Goal: Find specific page/section: Find specific page/section

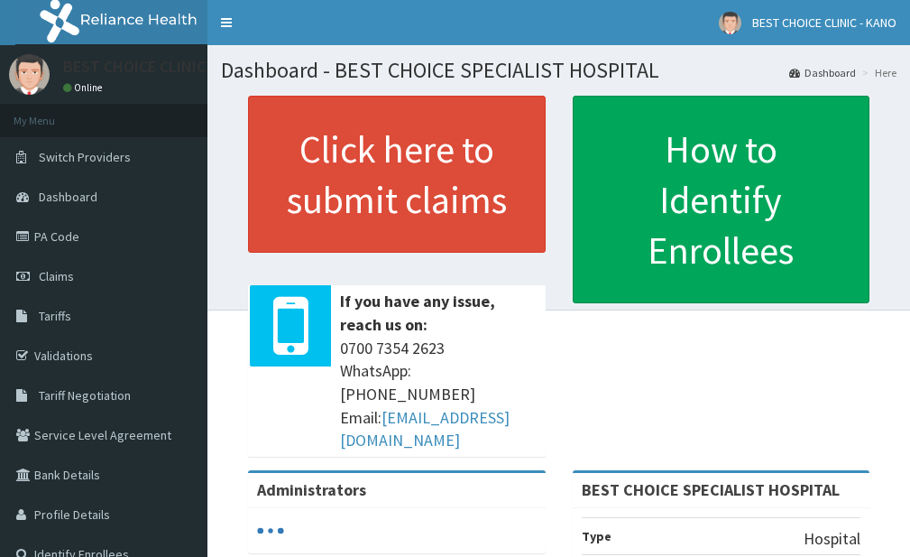
click at [80, 309] on link "Tariffs" at bounding box center [103, 316] width 207 height 40
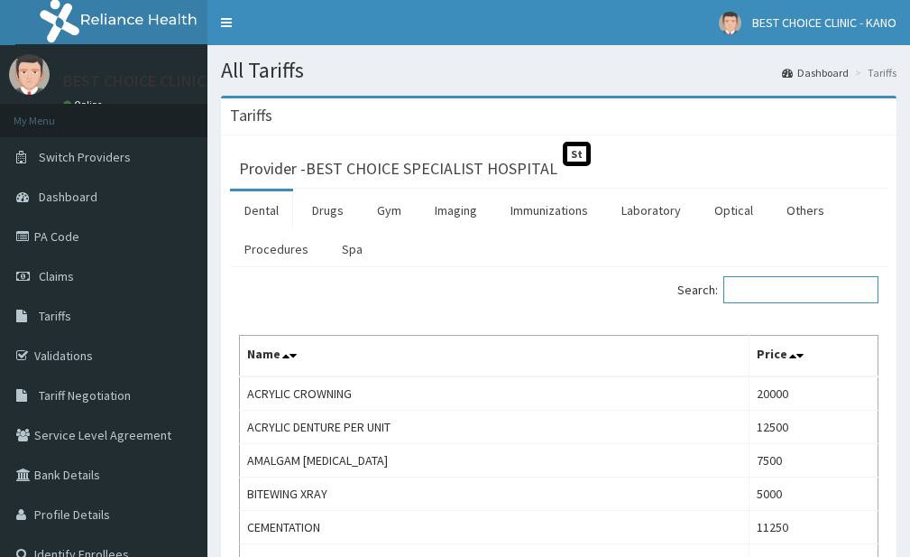
click at [742, 280] on input "Search:" at bounding box center [801, 289] width 155 height 27
click at [743, 285] on input "Search:" at bounding box center [801, 289] width 155 height 27
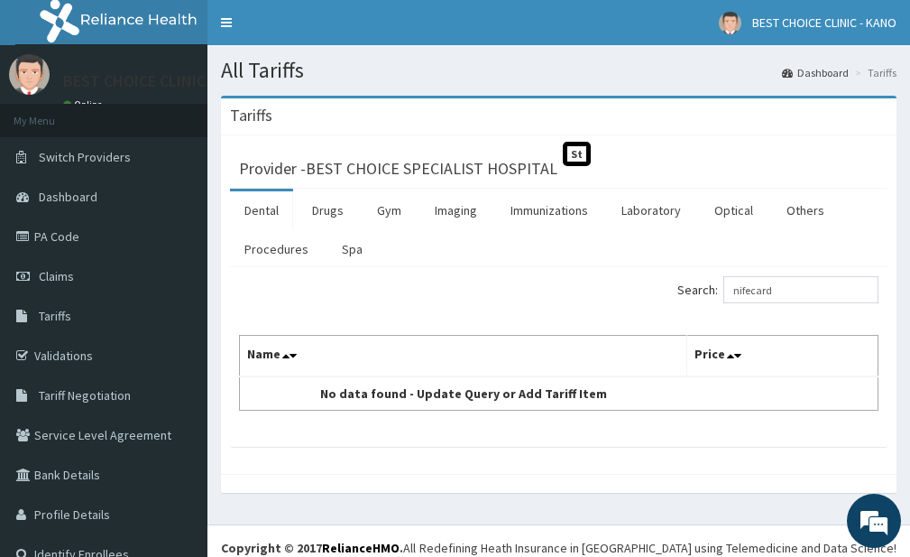
click at [558, 466] on div "Provider - BEST CHOICE SPECIALIST HOSPITAL St Dental Drugs Gym Imaging Immuniza…" at bounding box center [559, 304] width 676 height 338
click at [802, 297] on input "nifecard" at bounding box center [801, 289] width 155 height 27
click at [773, 298] on input "nifecard" at bounding box center [801, 289] width 155 height 27
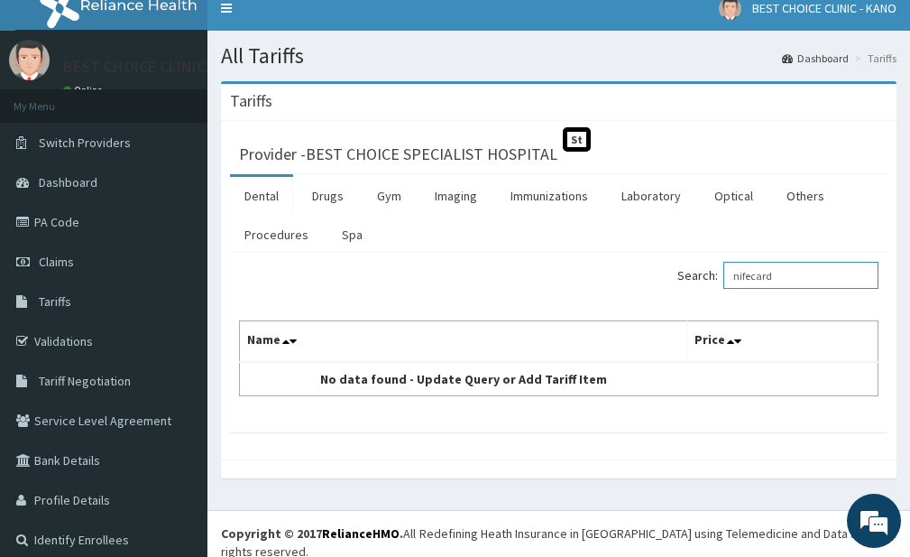
scroll to position [32, 0]
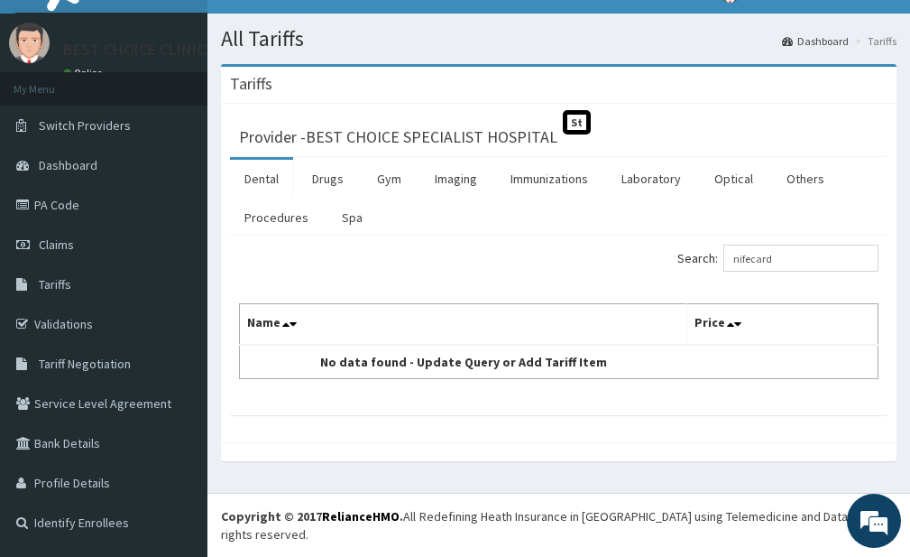
click at [682, 263] on label "Search: nifecard" at bounding box center [778, 257] width 201 height 27
click at [724, 263] on input "nifecard" at bounding box center [801, 257] width 155 height 27
click at [682, 263] on label "Search: nifecard" at bounding box center [778, 257] width 201 height 27
click at [724, 263] on input "nifecard" at bounding box center [801, 257] width 155 height 27
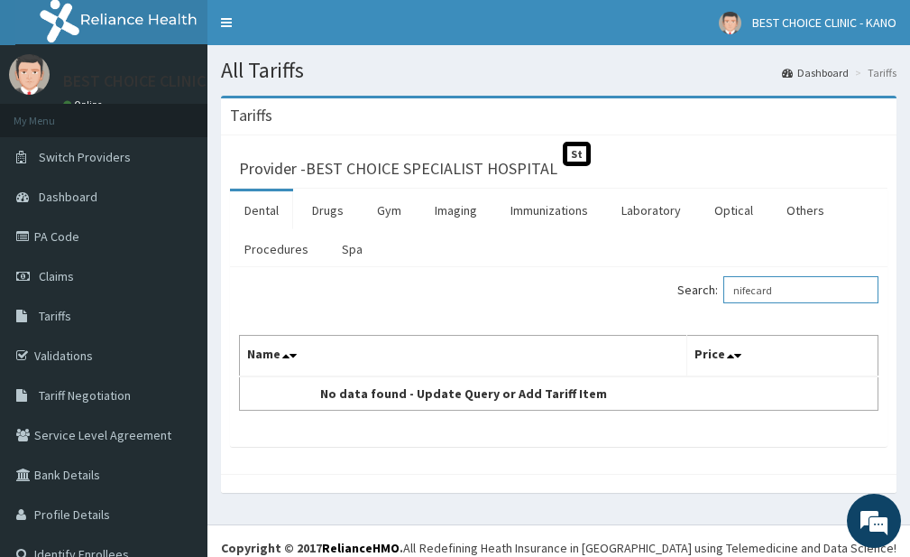
click at [765, 295] on input "nifecard" at bounding box center [801, 289] width 155 height 27
click at [770, 294] on input "nifecard" at bounding box center [801, 289] width 155 height 27
type input "n"
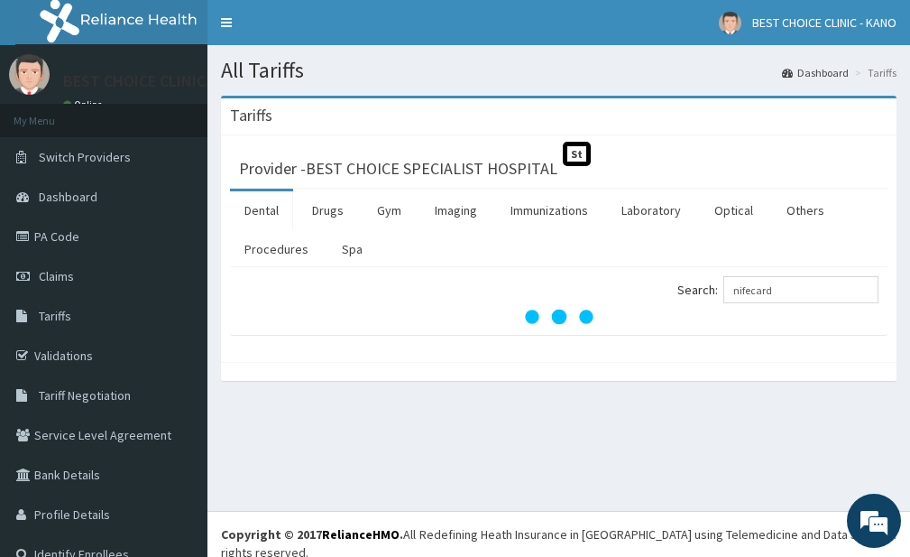
click at [524, 426] on div "All Tariffs Dashboard Tariffs Tariffs Provider - BEST CHOICE SPECIALIST HOSPITA…" at bounding box center [558, 278] width 703 height 466
click at [429, 447] on div "All Tariffs Dashboard Tariffs Tariffs Provider - BEST CHOICE SPECIALIST HOSPITA…" at bounding box center [558, 278] width 703 height 466
click at [797, 296] on input "nifecard" at bounding box center [801, 289] width 155 height 27
type input "nifecard"
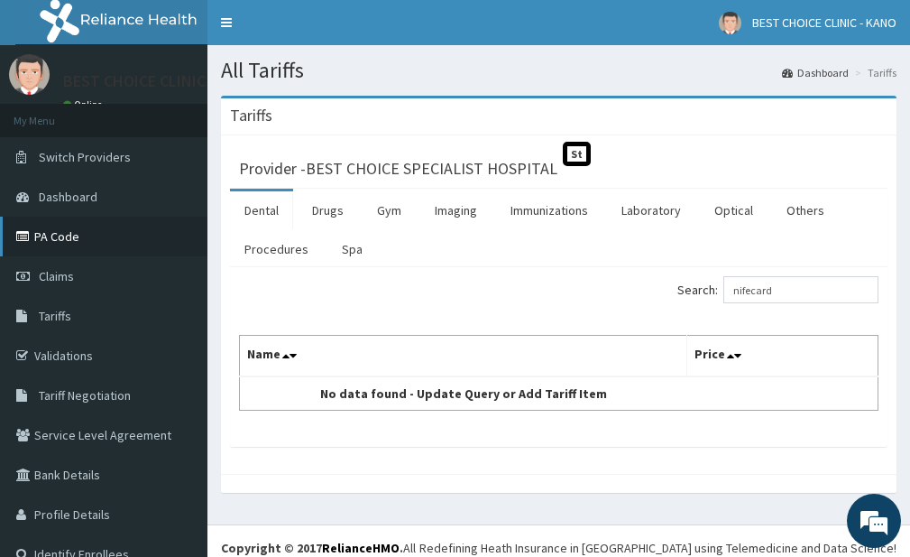
click at [68, 240] on link "PA Code" at bounding box center [103, 237] width 207 height 40
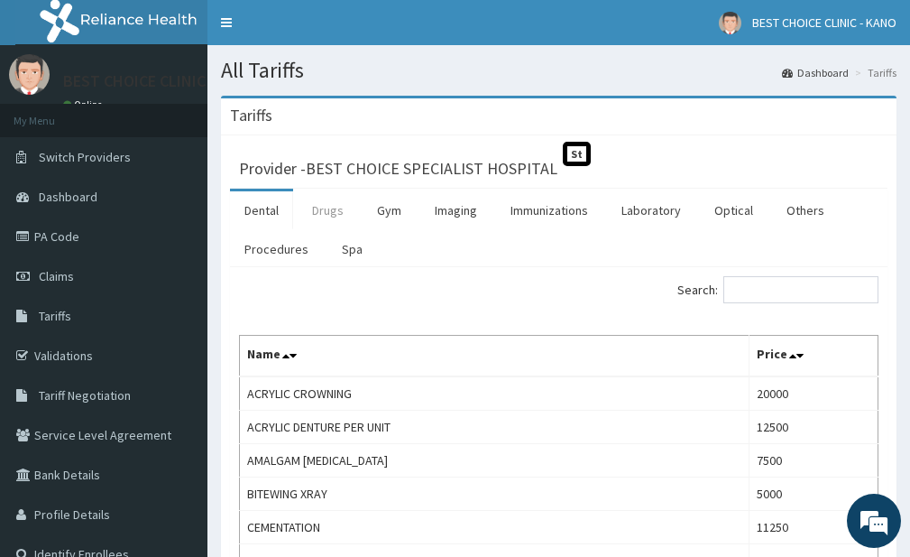
click at [326, 203] on link "Drugs" at bounding box center [328, 210] width 60 height 38
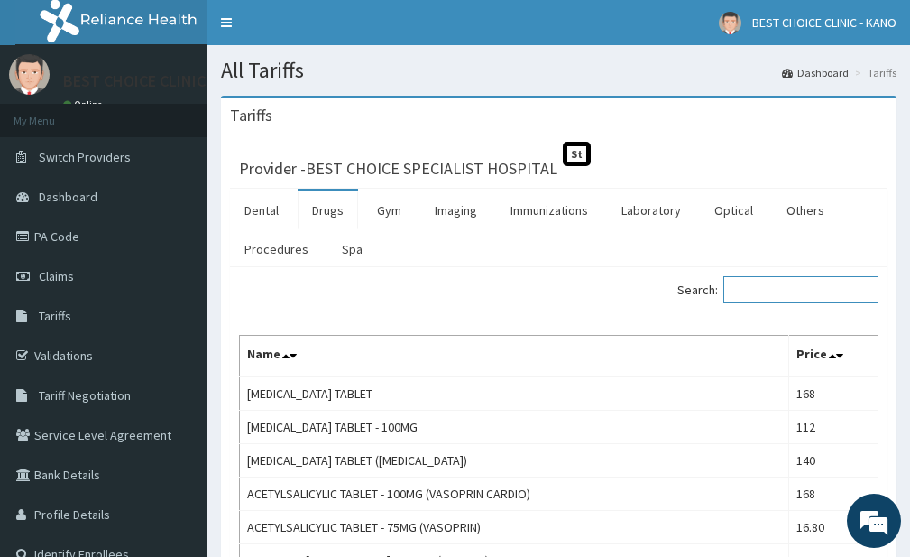
click at [776, 292] on input "Search:" at bounding box center [801, 289] width 155 height 27
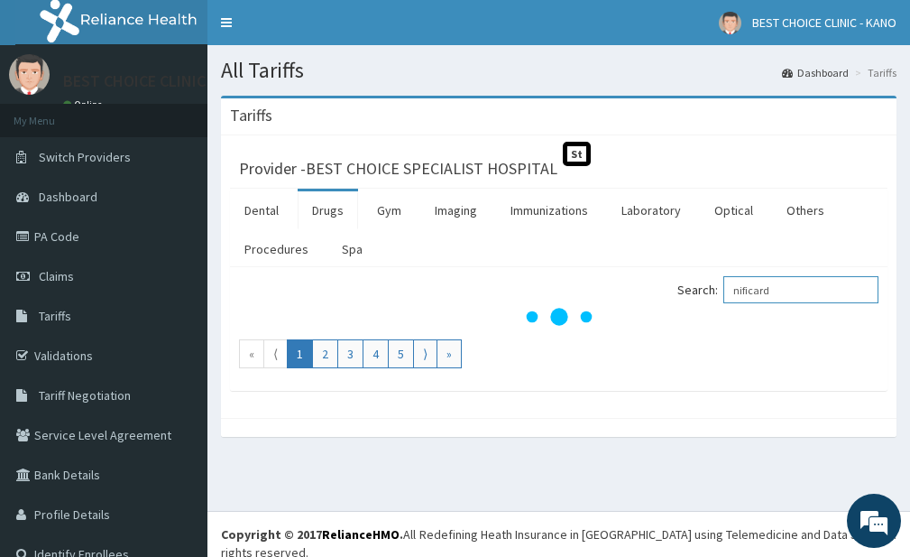
click at [752, 290] on input "nificard" at bounding box center [801, 289] width 155 height 27
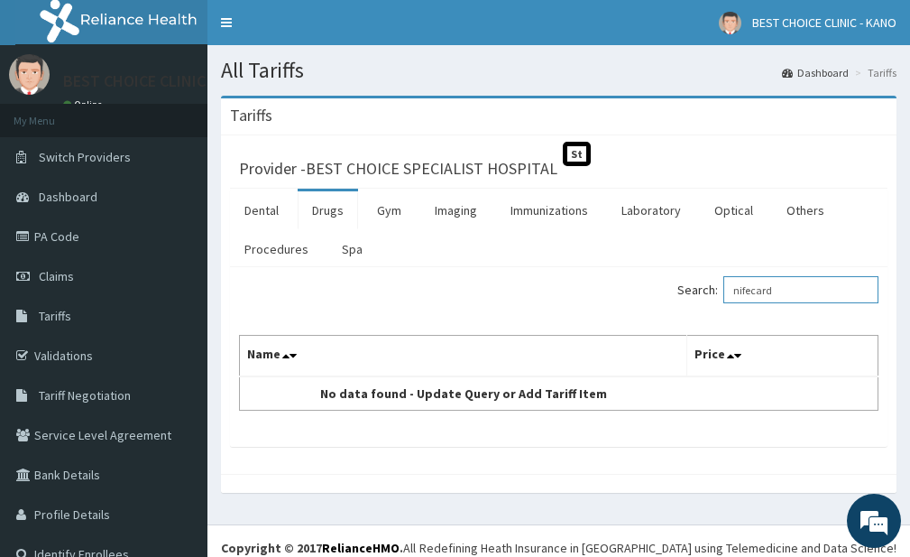
click at [803, 295] on input "nifecard" at bounding box center [801, 289] width 155 height 27
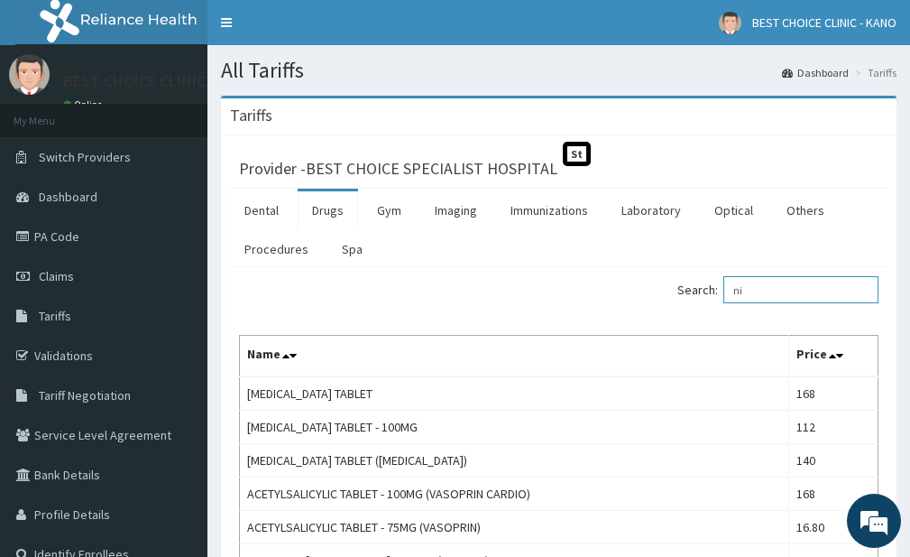
type input "n"
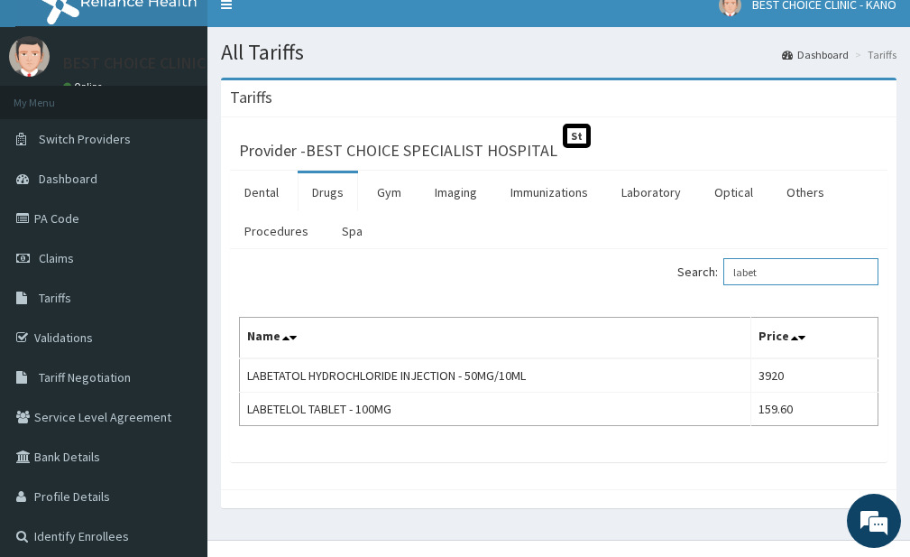
scroll to position [47, 0]
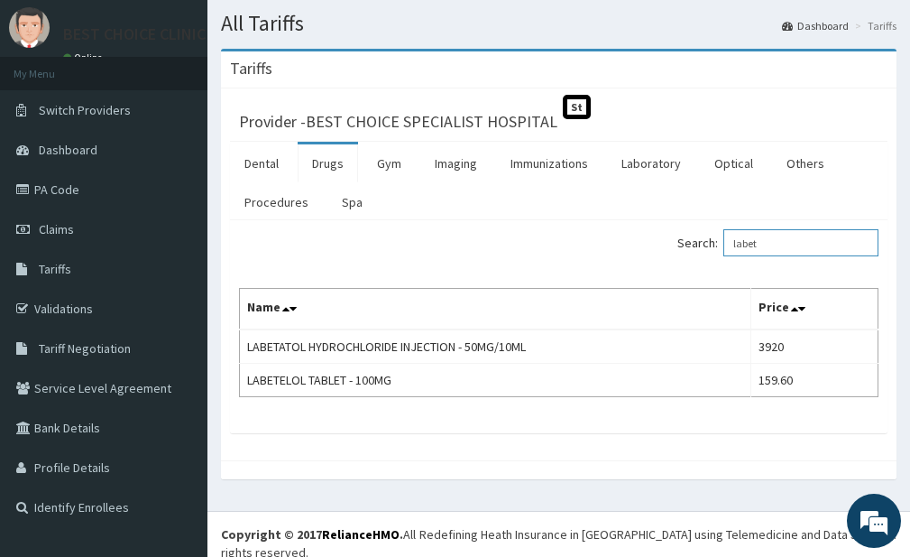
type input "labet"
